Goal: Information Seeking & Learning: Learn about a topic

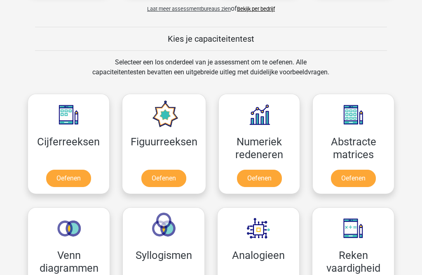
scroll to position [296, 0]
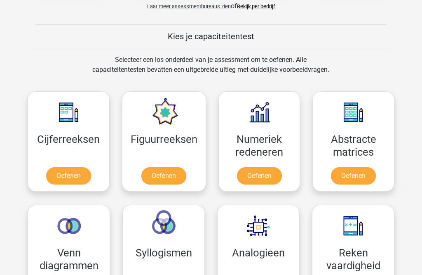
click at [66, 178] on link "Oefenen" at bounding box center [68, 175] width 45 height 17
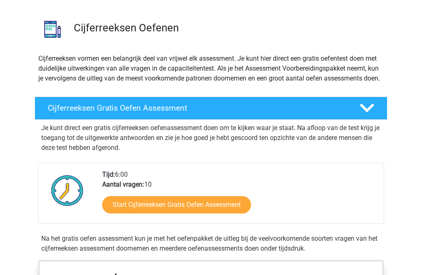
scroll to position [52, 0]
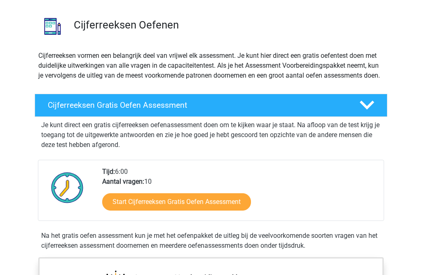
click at [228, 210] on link "Start Cijferreeksen Gratis Oefen Assessment" at bounding box center [176, 201] width 149 height 17
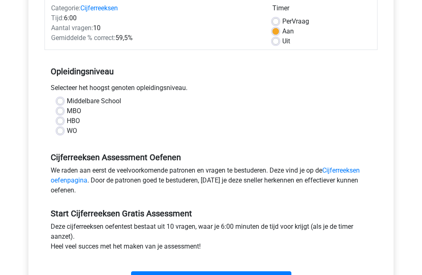
scroll to position [114, 0]
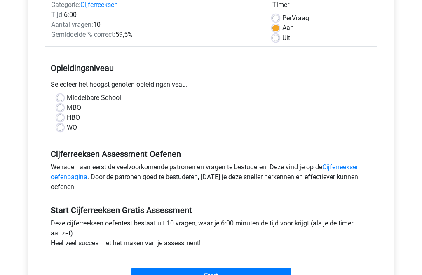
click at [67, 95] on label "Middelbare School" at bounding box center [94, 98] width 54 height 10
click at [59, 95] on input "Middelbare School" at bounding box center [60, 97] width 7 height 8
radio input "true"
click at [245, 274] on input "Start" at bounding box center [211, 276] width 160 height 16
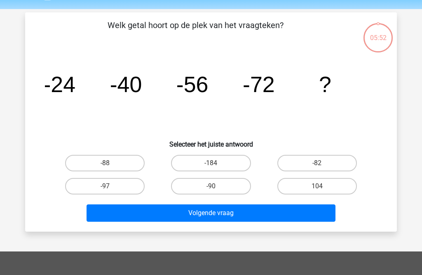
scroll to position [26, 0]
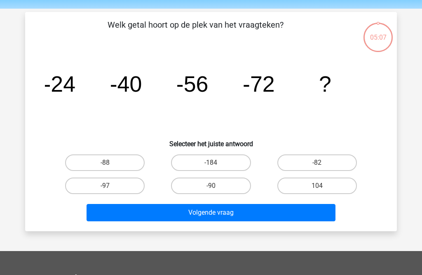
click at [112, 159] on label "-88" at bounding box center [105, 162] width 80 height 17
click at [111, 163] on input "-88" at bounding box center [107, 165] width 5 height 5
radio input "true"
click at [283, 217] on button "Volgende vraag" at bounding box center [212, 212] width 250 height 17
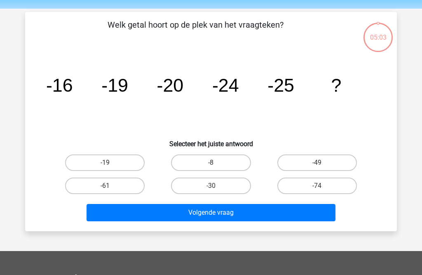
scroll to position [38, 0]
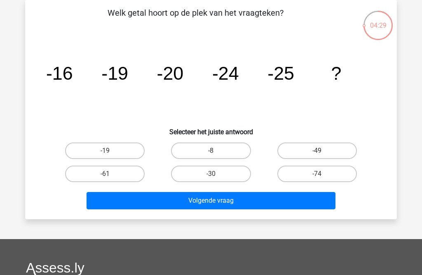
click at [229, 151] on label "-8" at bounding box center [211, 150] width 80 height 17
click at [217, 151] on input "-8" at bounding box center [213, 153] width 5 height 5
radio input "true"
click at [279, 201] on button "Volgende vraag" at bounding box center [212, 200] width 250 height 17
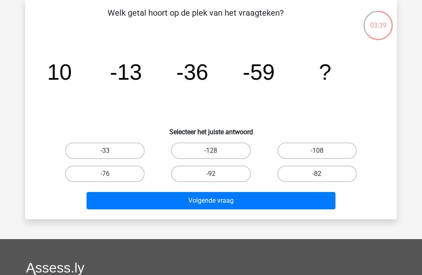
click at [332, 181] on label "-82" at bounding box center [318, 173] width 80 height 17
click at [323, 179] on input "-82" at bounding box center [319, 176] width 5 height 5
radio input "true"
click at [304, 207] on button "Volgende vraag" at bounding box center [212, 200] width 250 height 17
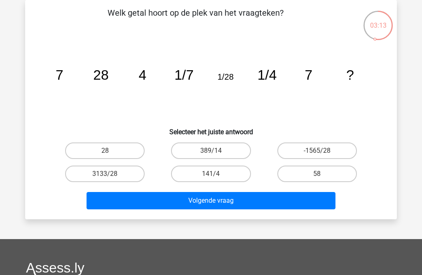
click at [272, 162] on div "-1565/28" at bounding box center [317, 150] width 106 height 23
click at [227, 178] on label "141/4" at bounding box center [211, 173] width 80 height 17
click at [217, 178] on input "141/4" at bounding box center [213, 176] width 5 height 5
radio input "true"
click at [252, 204] on button "Volgende vraag" at bounding box center [212, 200] width 250 height 17
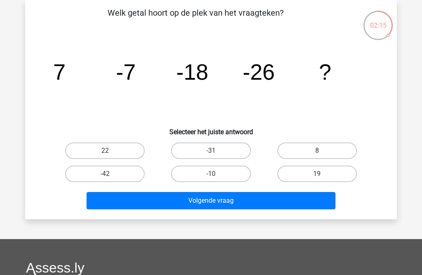
click at [121, 175] on label "-42" at bounding box center [105, 173] width 80 height 17
click at [111, 175] on input "-42" at bounding box center [107, 176] width 5 height 5
radio input "true"
click at [224, 205] on button "Volgende vraag" at bounding box center [212, 200] width 250 height 17
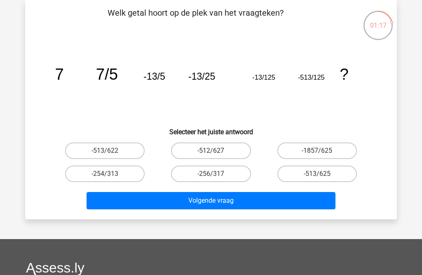
click at [313, 201] on button "Volgende vraag" at bounding box center [212, 200] width 250 height 17
click at [78, 151] on label "-513/622" at bounding box center [105, 150] width 80 height 17
click at [105, 151] on input "-513/622" at bounding box center [107, 153] width 5 height 5
radio input "true"
click at [304, 206] on button "Volgende vraag" at bounding box center [212, 200] width 250 height 17
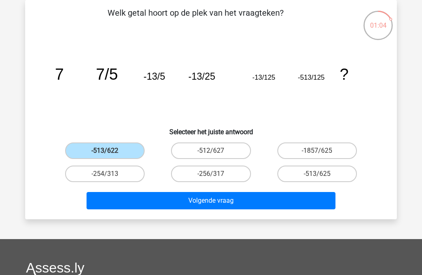
click at [320, 202] on button "Volgende vraag" at bounding box center [212, 200] width 250 height 17
click at [321, 200] on button "Volgende vraag" at bounding box center [212, 200] width 250 height 17
click at [336, 175] on label "-513/625" at bounding box center [318, 173] width 80 height 17
click at [323, 175] on input "-513/625" at bounding box center [319, 176] width 5 height 5
radio input "true"
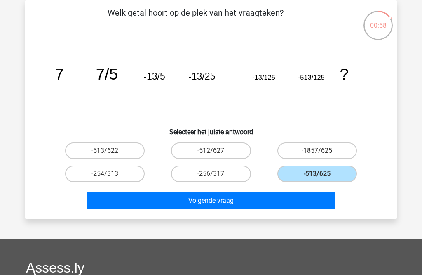
click at [319, 200] on button "Volgende vraag" at bounding box center [212, 200] width 250 height 17
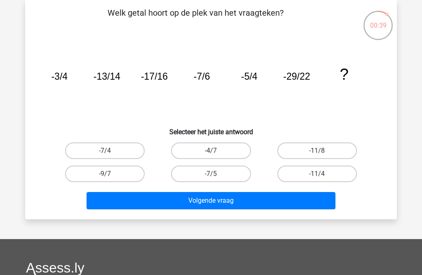
click at [237, 171] on label "-7/5" at bounding box center [211, 173] width 80 height 17
click at [217, 174] on input "-7/5" at bounding box center [213, 176] width 5 height 5
radio input "true"
click at [285, 199] on button "Volgende vraag" at bounding box center [212, 200] width 250 height 17
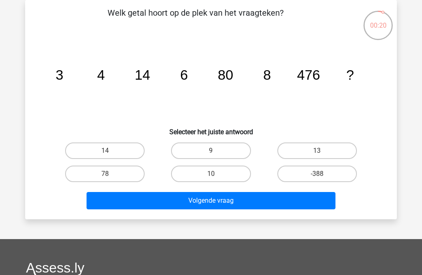
click at [237, 174] on label "10" at bounding box center [211, 173] width 80 height 17
click at [217, 174] on input "10" at bounding box center [213, 176] width 5 height 5
radio input "true"
click at [250, 206] on button "Volgende vraag" at bounding box center [212, 200] width 250 height 17
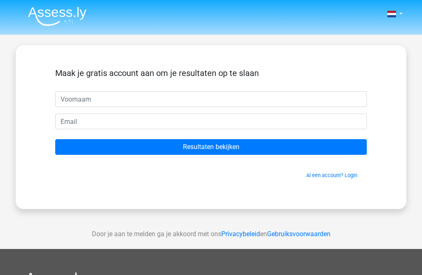
click at [288, 97] on input "text" at bounding box center [211, 99] width 312 height 16
type input "T"
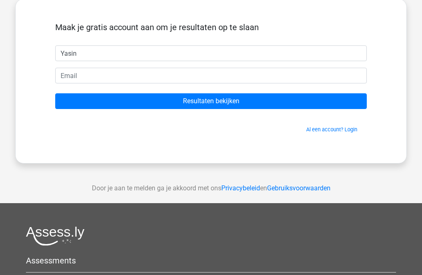
scroll to position [57, 0]
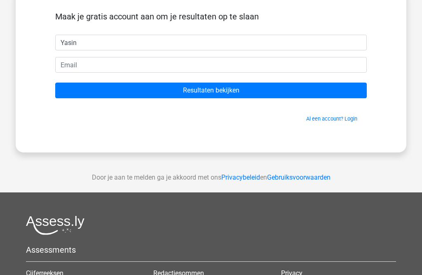
type input "Yasin"
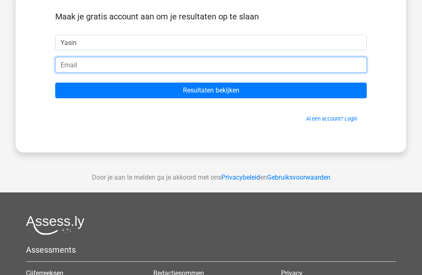
click at [273, 66] on input "email" at bounding box center [211, 65] width 312 height 16
type input "[EMAIL_ADDRESS][DOMAIN_NAME]"
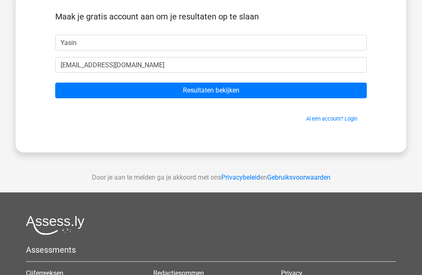
click at [302, 85] on input "Resultaten bekijken" at bounding box center [211, 91] width 312 height 16
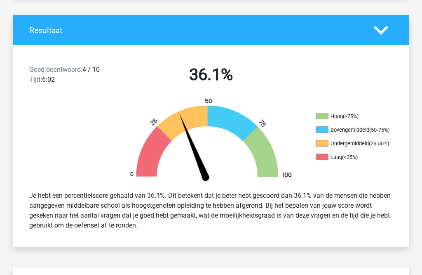
scroll to position [160, 0]
